Goal: Transaction & Acquisition: Purchase product/service

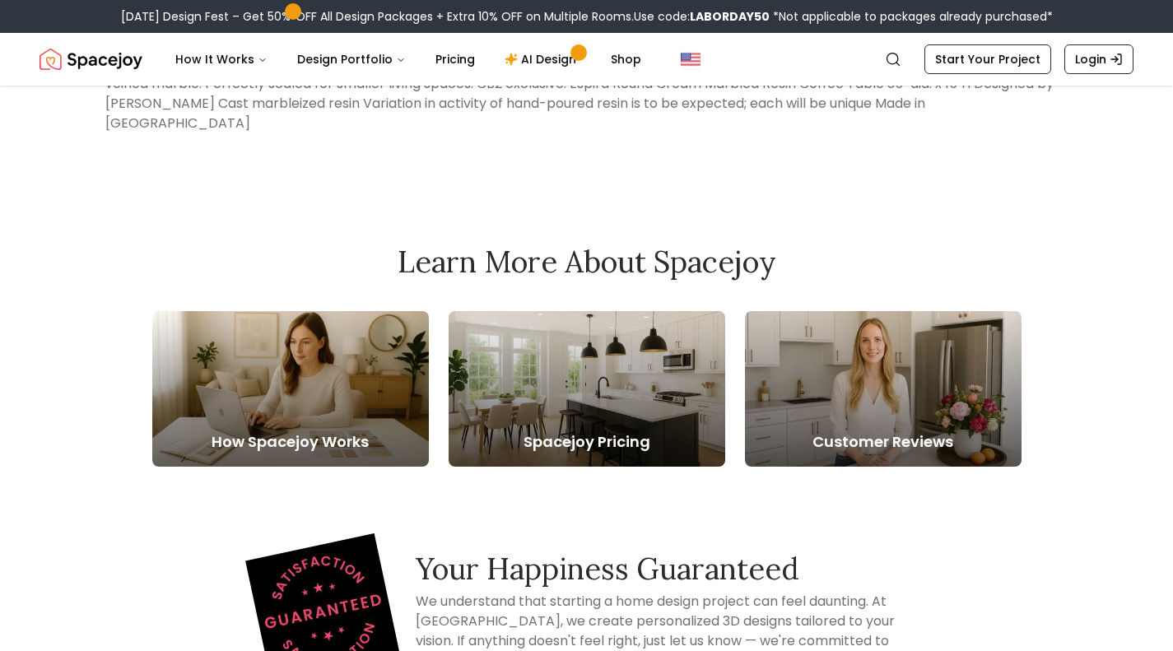
scroll to position [655, 0]
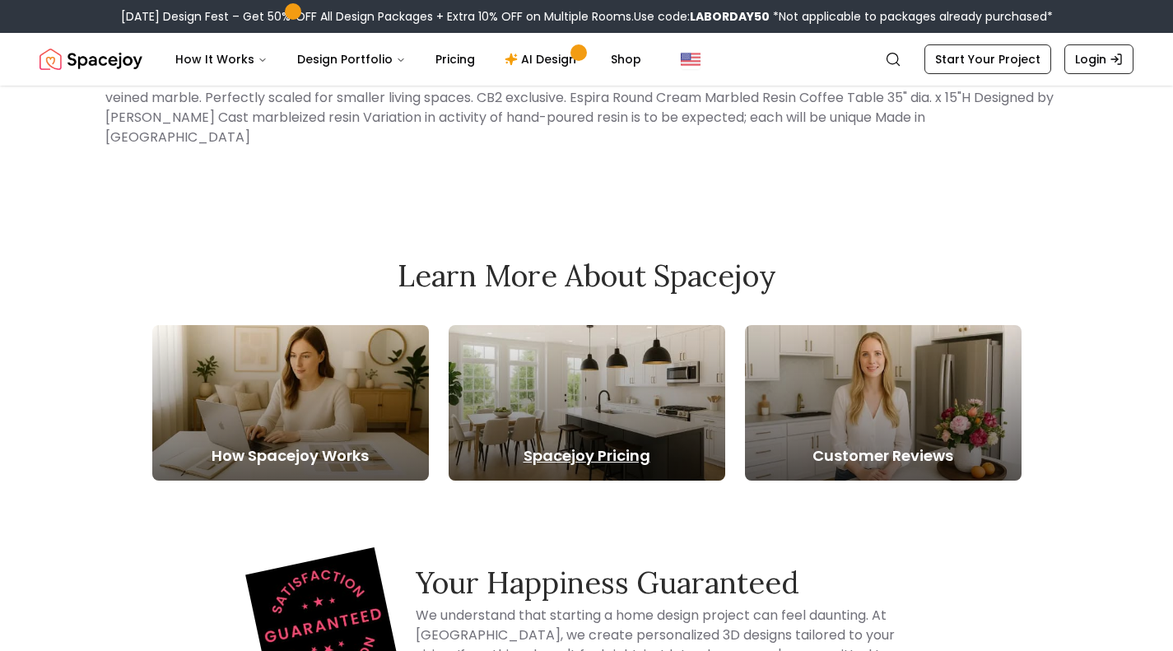
click at [554, 417] on div at bounding box center [587, 403] width 277 height 156
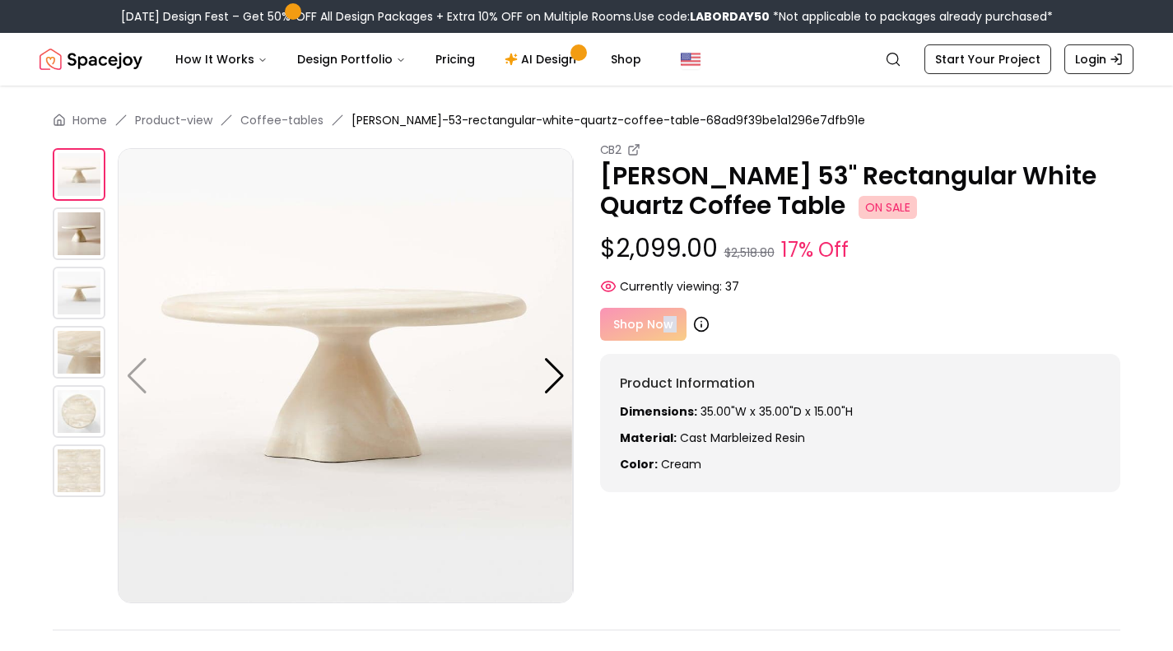
drag, startPoint x: 658, startPoint y: 326, endPoint x: 704, endPoint y: 325, distance: 46.1
click at [704, 325] on div "Shop Now" at bounding box center [860, 324] width 521 height 33
click at [704, 325] on icon at bounding box center [701, 324] width 16 height 16
click at [781, 329] on div "Shop Now" at bounding box center [860, 324] width 521 height 33
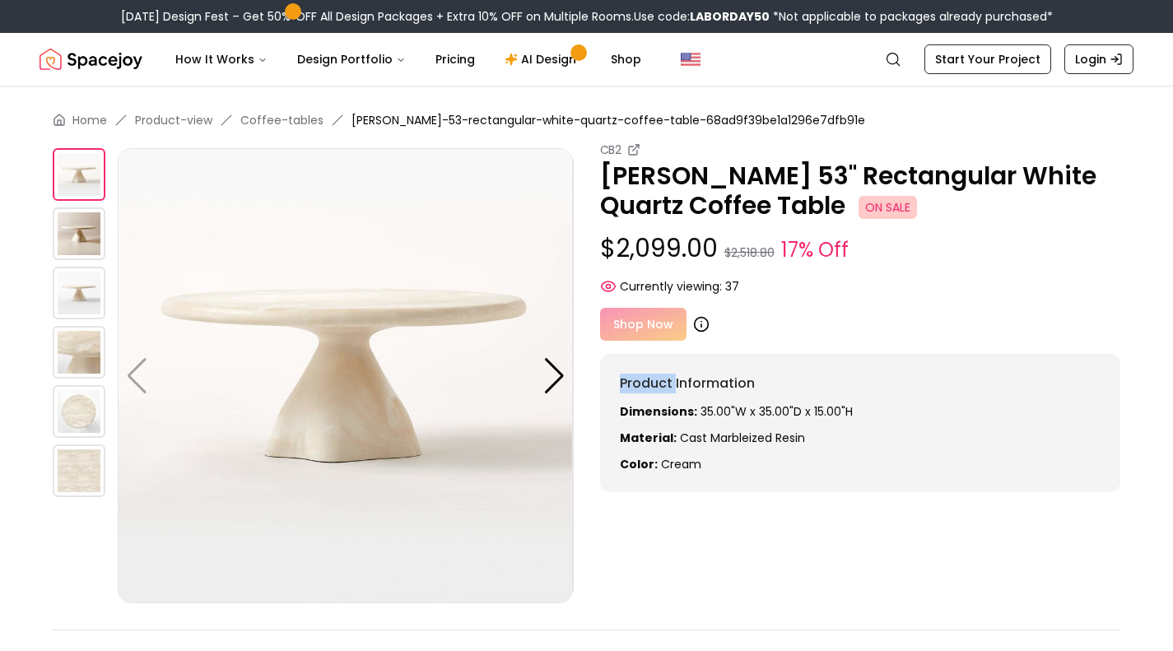
click at [697, 324] on icon at bounding box center [701, 324] width 16 height 16
click at [632, 335] on div "Shop Now" at bounding box center [860, 324] width 521 height 33
click at [629, 309] on div "Shop Now" at bounding box center [860, 324] width 521 height 33
